Goal: Check status: Check status

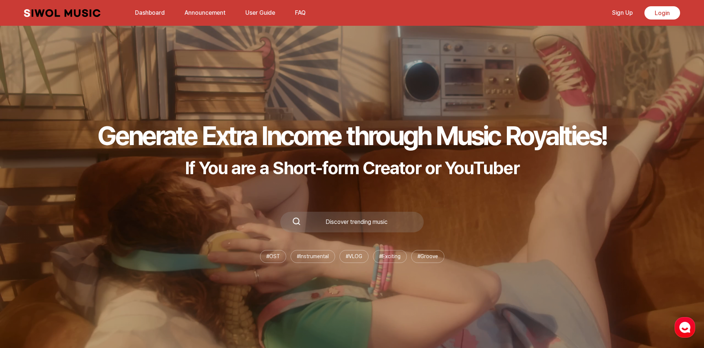
click at [652, 19] on link "Login" at bounding box center [662, 12] width 36 height 13
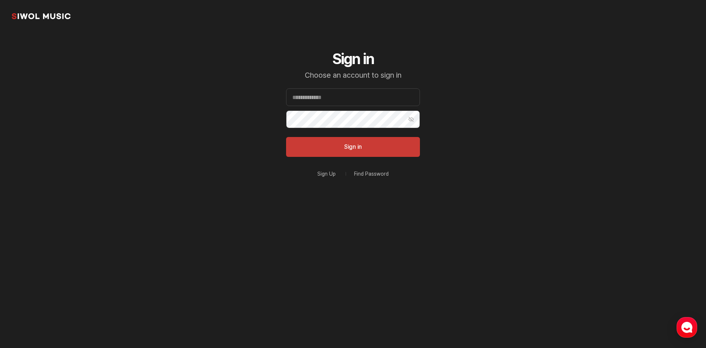
click at [340, 87] on div "Sign in Choose an account to sign in Email Password Show Password Sign in Sign …" at bounding box center [352, 133] width 169 height 203
click at [338, 99] on input "Email" at bounding box center [353, 97] width 134 height 18
paste input "**********"
type input "**********"
click at [332, 143] on button "Sign in" at bounding box center [353, 147] width 134 height 20
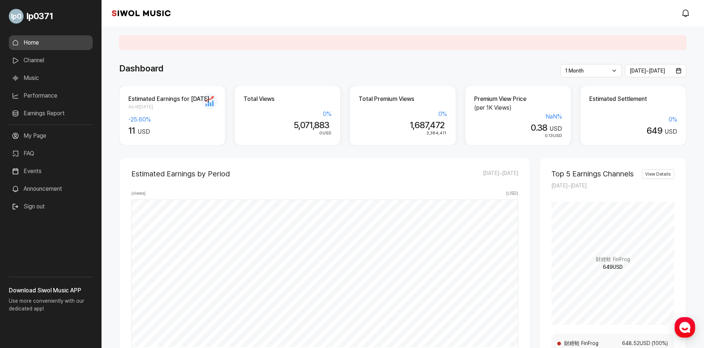
click at [35, 114] on link "Earnings Report" at bounding box center [51, 113] width 84 height 15
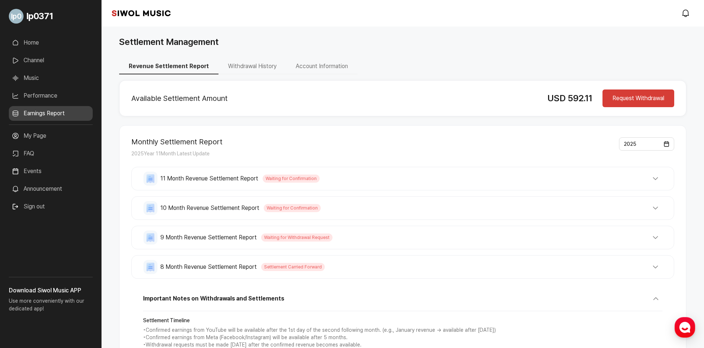
click at [513, 176] on button "11 Month Revenue Settlement Report Waiting for Confirmation" at bounding box center [402, 178] width 519 height 14
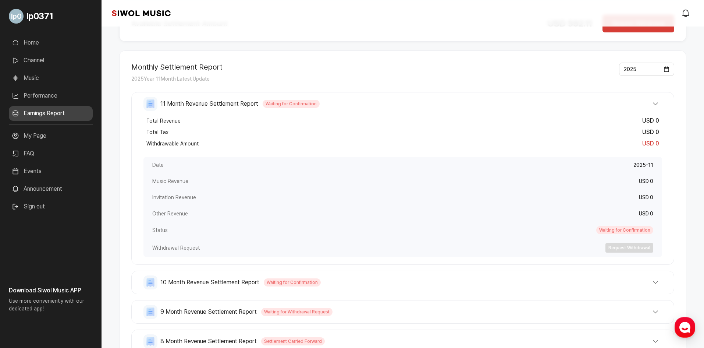
scroll to position [110, 0]
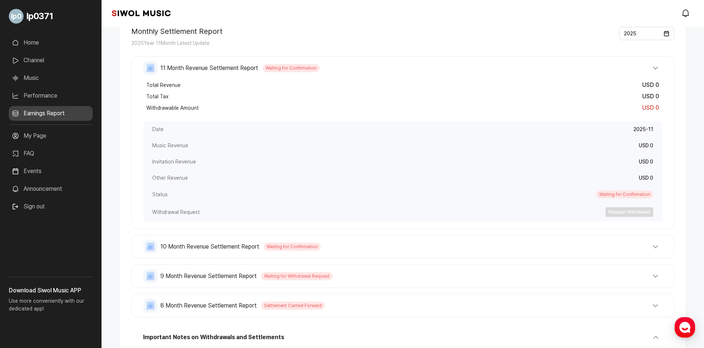
click at [229, 250] on span "10 Month Revenue Settlement Report" at bounding box center [209, 246] width 99 height 9
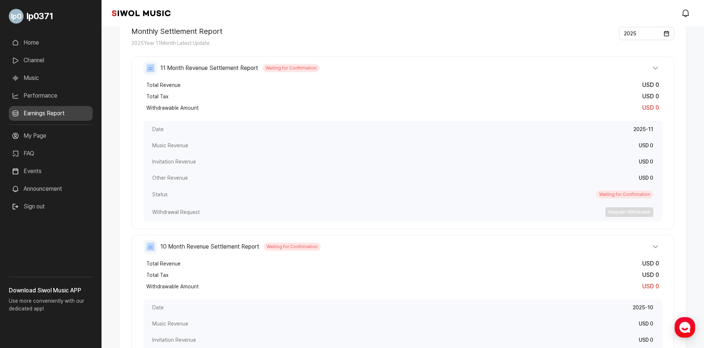
scroll to position [0, 0]
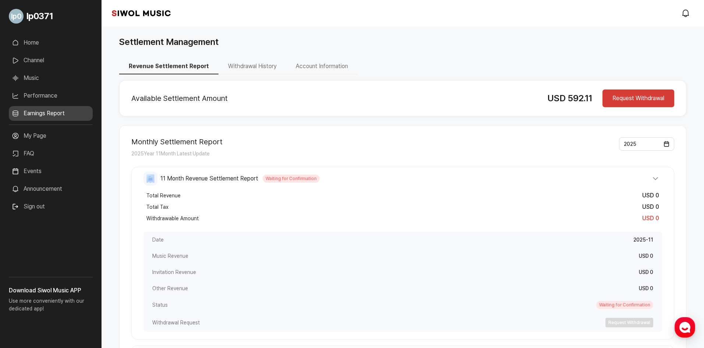
click at [48, 47] on link "Home" at bounding box center [51, 42] width 84 height 15
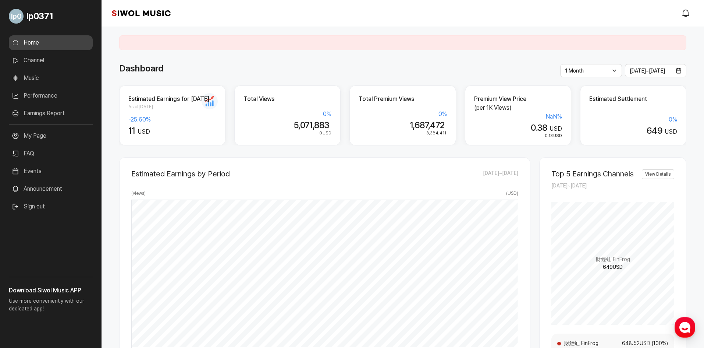
click at [56, 117] on link "Earnings Report" at bounding box center [51, 113] width 84 height 15
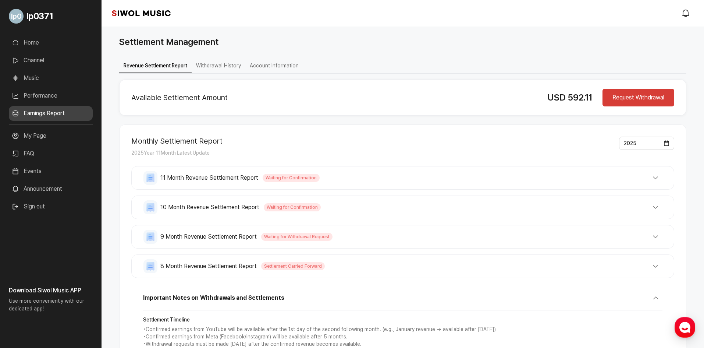
click at [50, 47] on link "Home" at bounding box center [51, 42] width 84 height 15
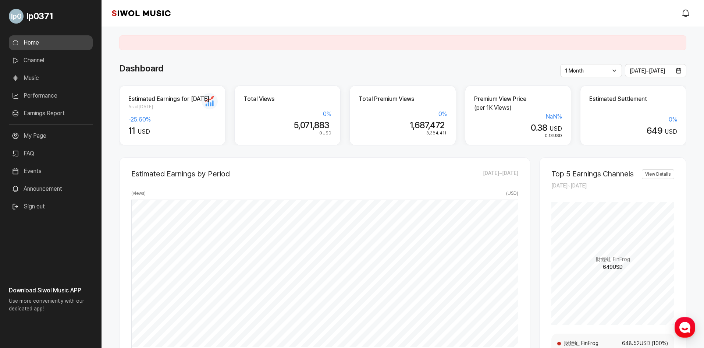
click at [44, 117] on link "Earnings Report" at bounding box center [51, 113] width 84 height 15
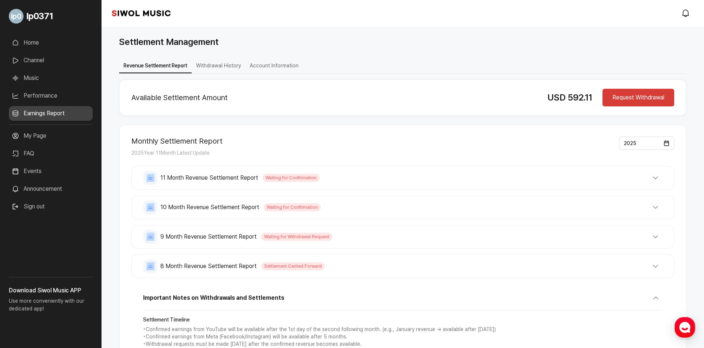
click at [54, 45] on link "Home" at bounding box center [51, 42] width 84 height 15
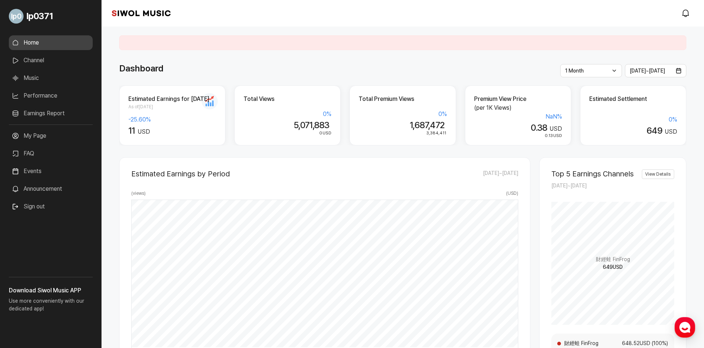
click at [599, 72] on div "1 Month Latest 1 Week 1 Month 3 Months 6 Months 1 Year" at bounding box center [591, 70] width 62 height 13
click at [588, 83] on li "Latest" at bounding box center [591, 86] width 52 height 14
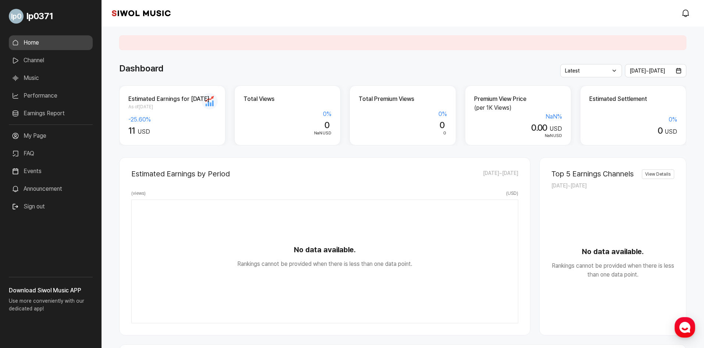
click at [584, 69] on div "Latest Latest 1 Week 1 Month 3 Months 6 Months 1 Year" at bounding box center [591, 70] width 62 height 13
click at [581, 134] on li "3 Months" at bounding box center [591, 133] width 52 height 14
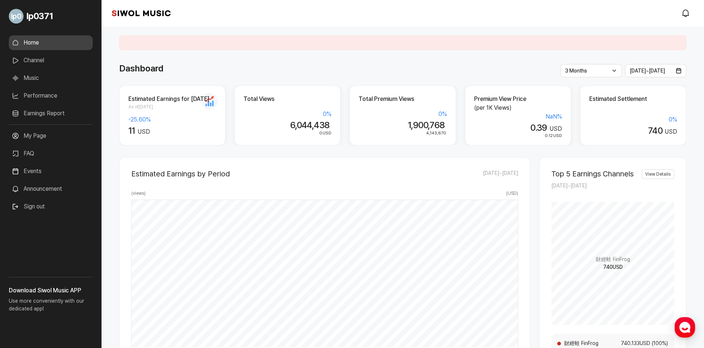
click at [55, 110] on link "Earnings Report" at bounding box center [51, 113] width 84 height 15
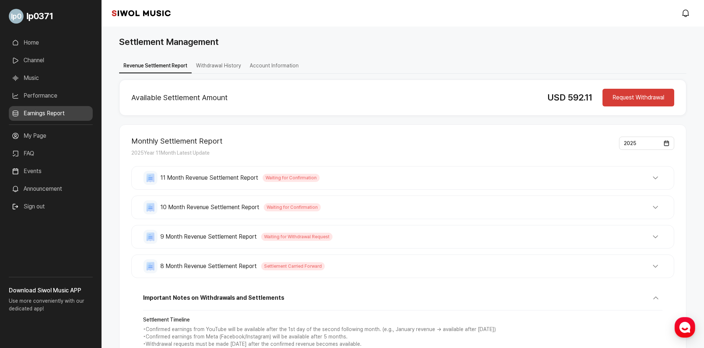
click at [55, 110] on link "Earnings Report" at bounding box center [51, 113] width 84 height 15
click at [360, 203] on button "10 Month Revenue Settlement Report Waiting for Confirmation" at bounding box center [402, 207] width 519 height 14
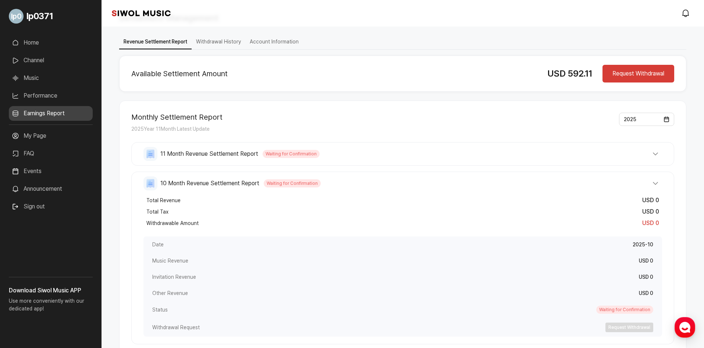
scroll to position [37, 0]
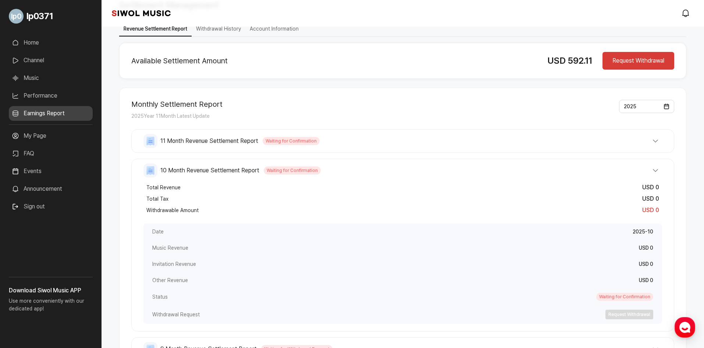
click at [260, 166] on button "10 Month Revenue Settlement Report Waiting for Confirmation" at bounding box center [402, 170] width 519 height 14
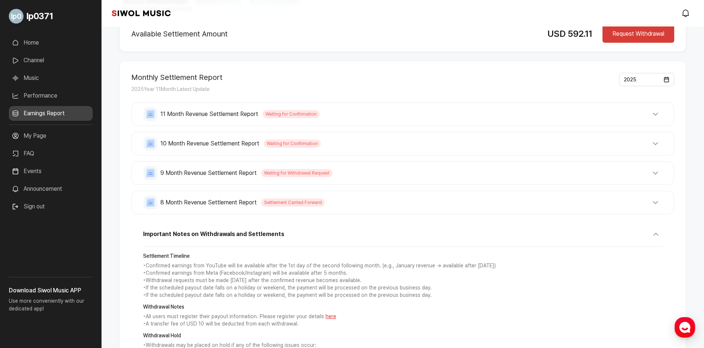
scroll to position [110, 0]
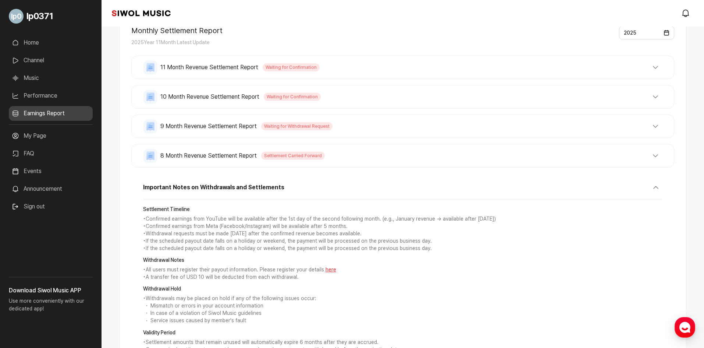
click at [371, 160] on button "8 Month Revenue Settlement Report Settlement Carried Forward" at bounding box center [402, 156] width 519 height 14
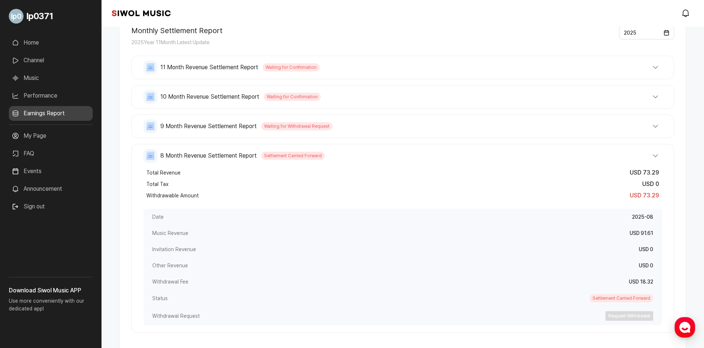
click at [330, 123] on button "9 Month Revenue Settlement Report Waiting for Withdrawal Request" at bounding box center [402, 126] width 519 height 14
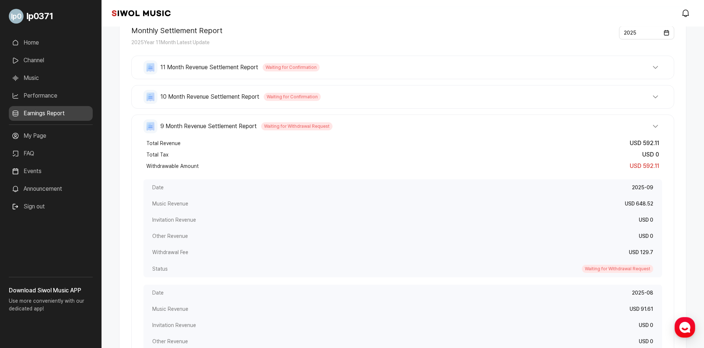
click at [349, 132] on button "9 Month Revenue Settlement Report Waiting for Withdrawal Request" at bounding box center [402, 126] width 519 height 14
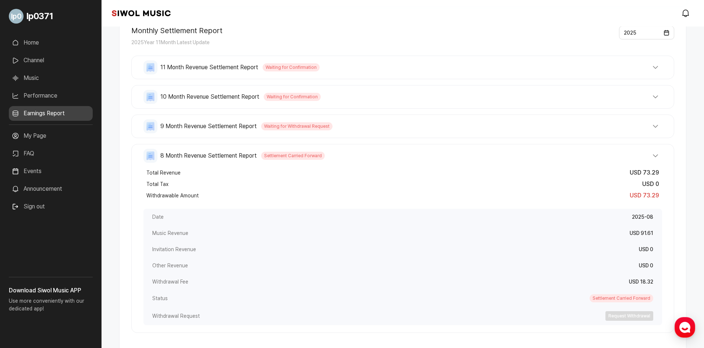
click at [351, 130] on button "9 Month Revenue Settlement Report Waiting for Withdrawal Request" at bounding box center [402, 126] width 519 height 14
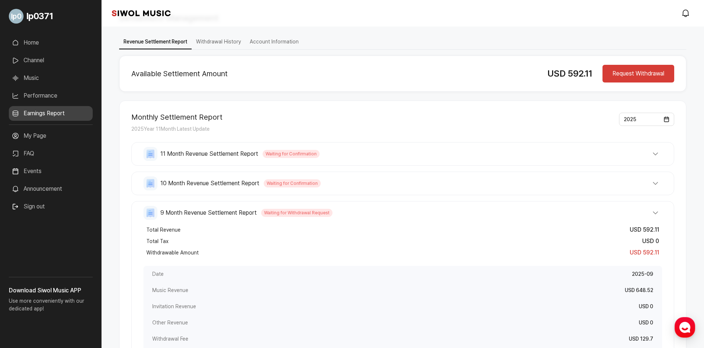
scroll to position [11, 0]
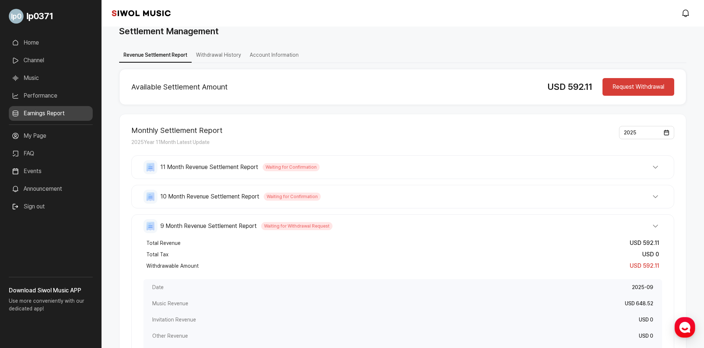
click at [644, 222] on button "9 Month Revenue Settlement Report Waiting for Withdrawal Request" at bounding box center [402, 226] width 519 height 14
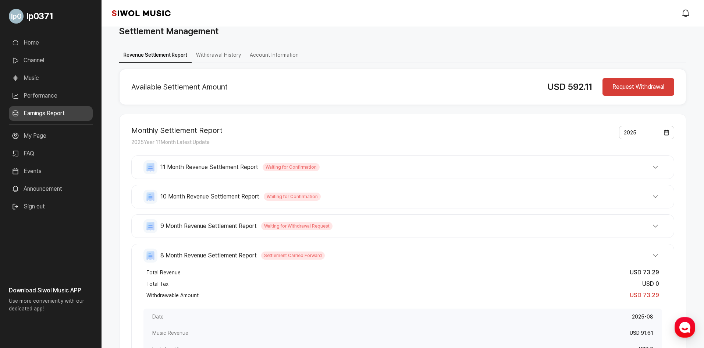
click at [608, 254] on button "8 Month Revenue Settlement Report Settlement Carried Forward" at bounding box center [402, 255] width 519 height 14
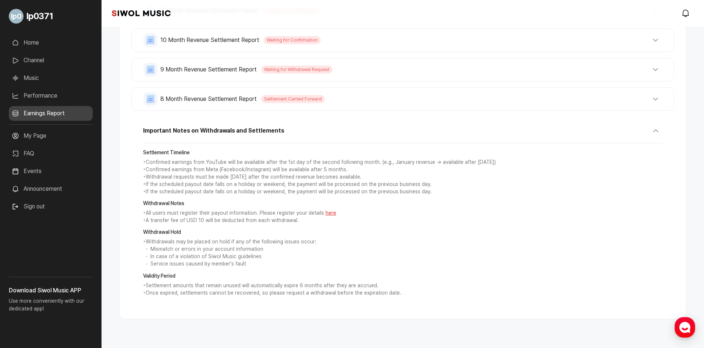
scroll to position [176, 0]
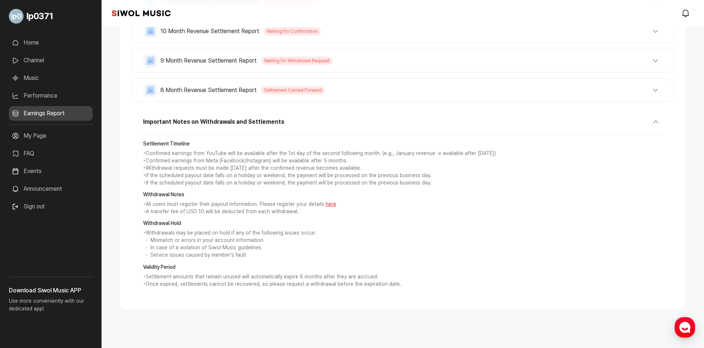
click at [361, 86] on button "8 Month Revenue Settlement Report Settlement Carried Forward" at bounding box center [402, 90] width 519 height 14
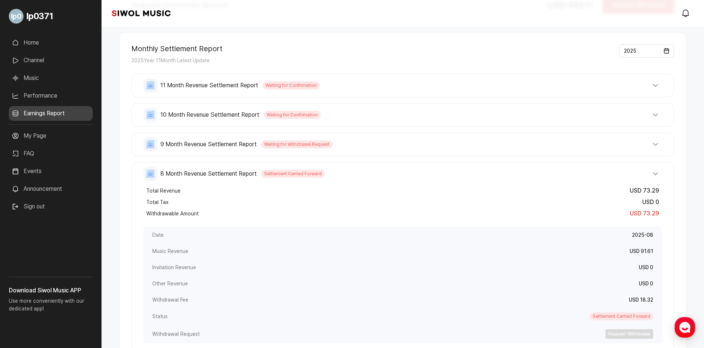
scroll to position [182, 0]
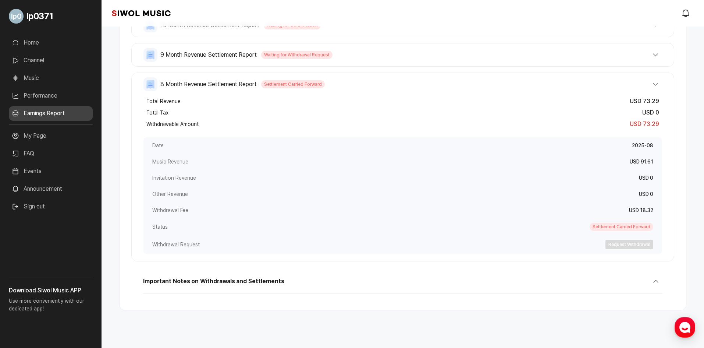
click at [446, 88] on button "8 Month Revenue Settlement Report Settlement Carried Forward" at bounding box center [402, 84] width 519 height 14
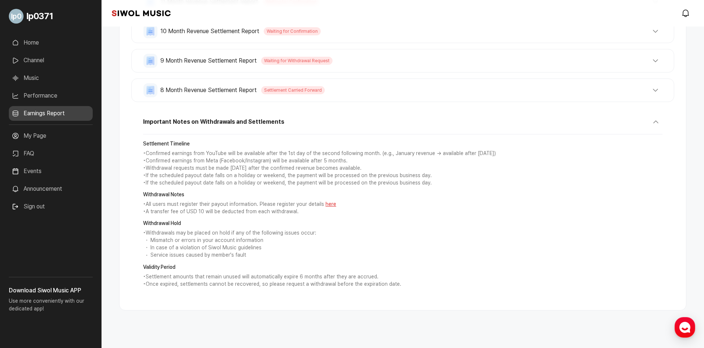
scroll to position [176, 0]
click at [423, 117] on button "Important Notes on Withdrawals and Settlements" at bounding box center [402, 124] width 519 height 19
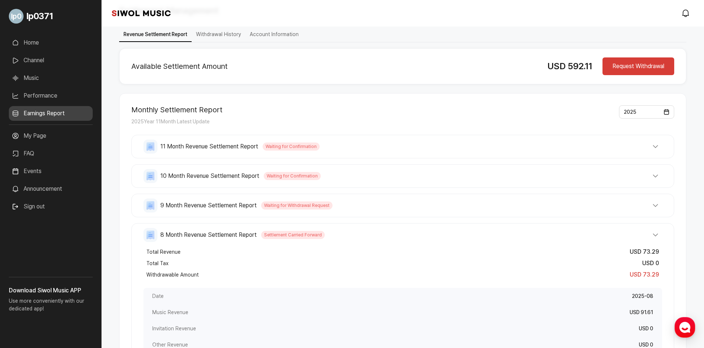
scroll to position [29, 0]
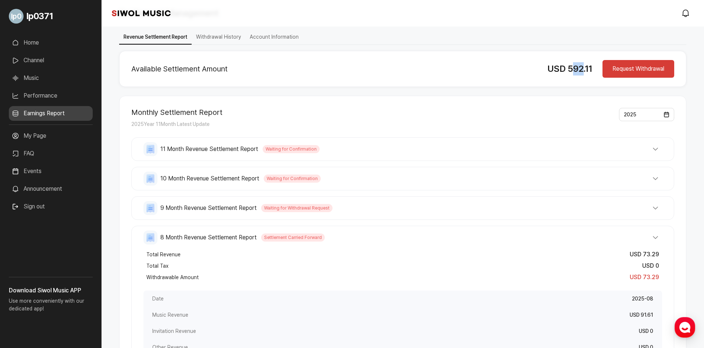
drag, startPoint x: 569, startPoint y: 68, endPoint x: 581, endPoint y: 70, distance: 12.4
click at [581, 70] on span "USD 592.11" at bounding box center [569, 68] width 45 height 11
click at [570, 74] on div "USD 592.11" at bounding box center [570, 68] width 46 height 13
drag, startPoint x: 575, startPoint y: 269, endPoint x: 564, endPoint y: 265, distance: 12.2
click at [576, 267] on div "Total Tax USD 0" at bounding box center [402, 265] width 519 height 11
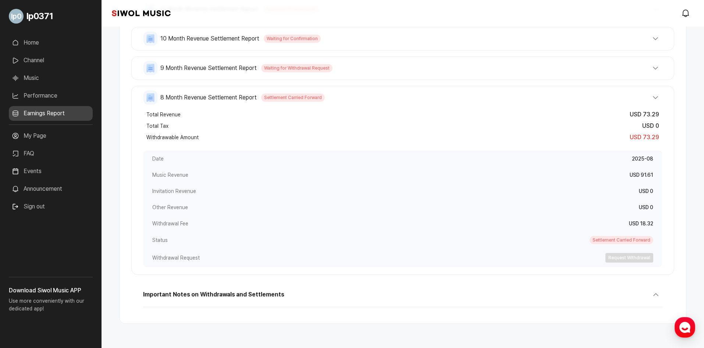
scroll to position [182, 0]
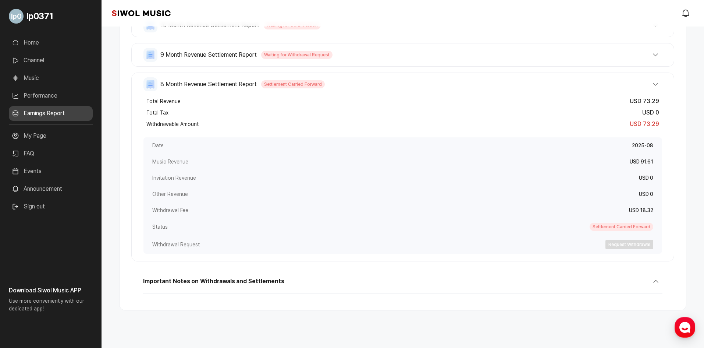
click at [232, 55] on span "9 Month Revenue Settlement Report" at bounding box center [208, 54] width 96 height 9
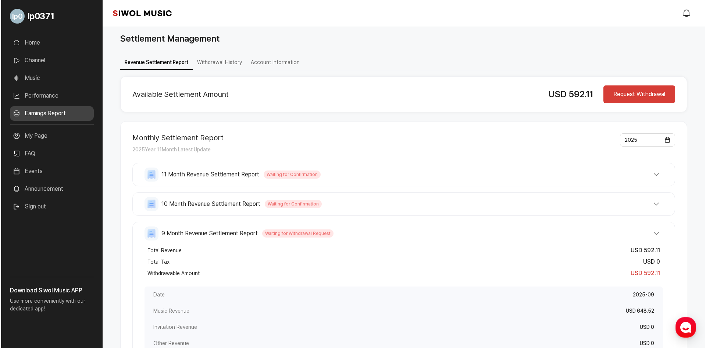
scroll to position [0, 0]
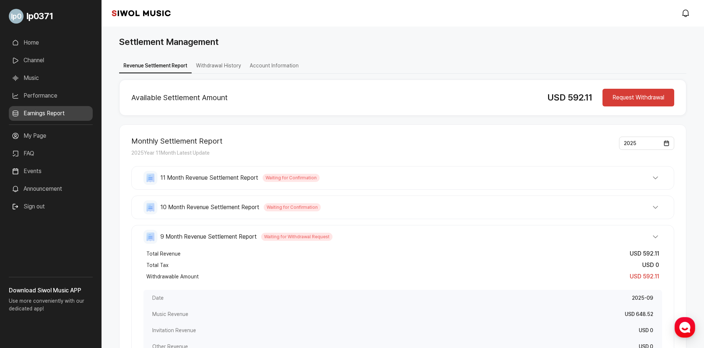
click at [42, 211] on button "Sign out" at bounding box center [28, 206] width 39 height 15
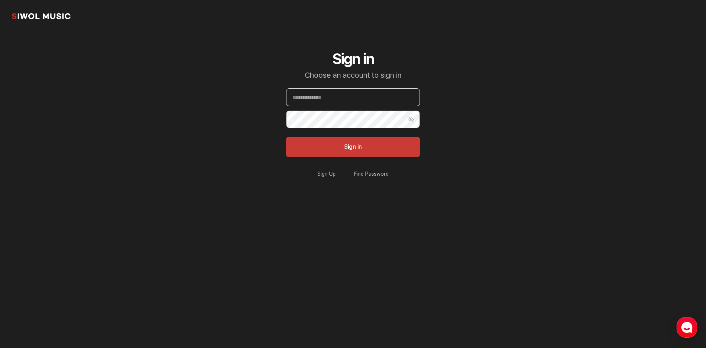
click at [348, 106] on input "Email" at bounding box center [353, 97] width 134 height 18
click at [352, 99] on input "Email" at bounding box center [353, 97] width 134 height 18
paste input "**********"
type input "**********"
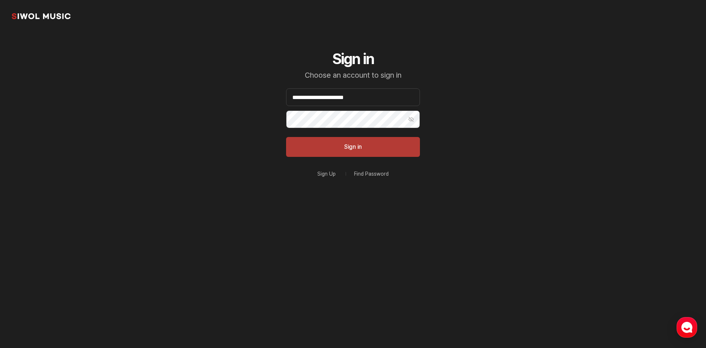
click at [335, 143] on button "Sign in" at bounding box center [353, 147] width 134 height 20
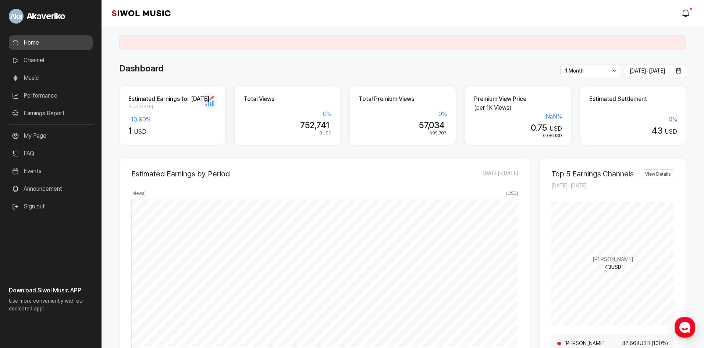
click at [55, 114] on link "Earnings Report" at bounding box center [51, 113] width 84 height 15
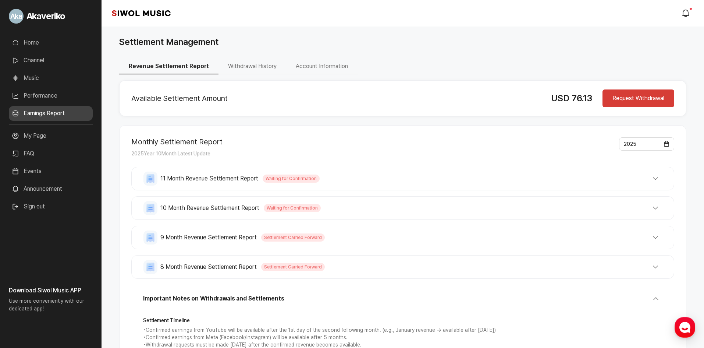
click at [49, 210] on li "Sign out" at bounding box center [51, 206] width 84 height 15
click at [43, 207] on button "Sign out" at bounding box center [28, 206] width 39 height 15
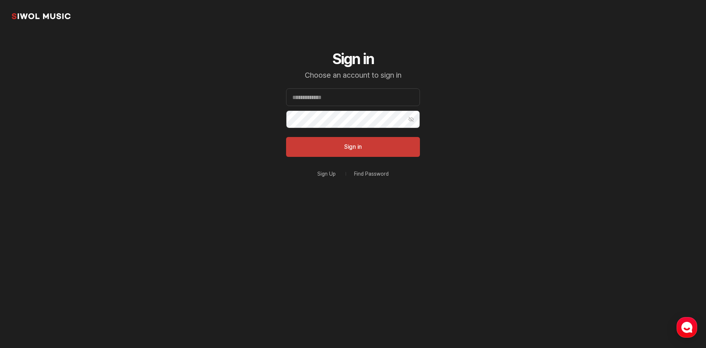
click at [323, 106] on form "Email Password Show Password Sign in" at bounding box center [353, 122] width 134 height 68
click at [329, 101] on input "Email" at bounding box center [353, 97] width 134 height 18
type input "**********"
click at [268, 217] on section "**********" at bounding box center [353, 117] width 706 height 235
click at [318, 139] on button "Sign in" at bounding box center [353, 147] width 134 height 20
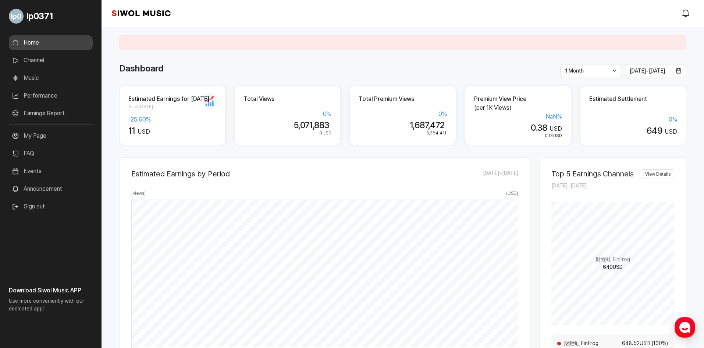
click at [49, 116] on link "Earnings Report" at bounding box center [51, 113] width 84 height 15
